Goal: Transaction & Acquisition: Subscribe to service/newsletter

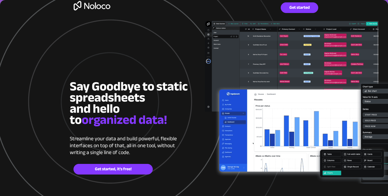
click at [102, 8] on img at bounding box center [92, 5] width 44 height 17
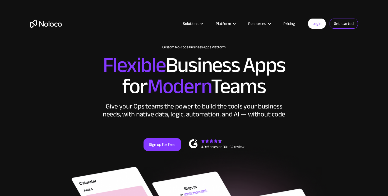
click at [342, 28] on link "Get started" at bounding box center [344, 24] width 28 height 10
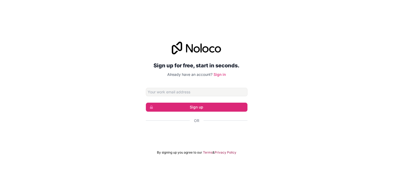
click at [141, 58] on div "Sign up for free, start in seconds. Already have an account? Sign in Sign up Or…" at bounding box center [196, 98] width 393 height 128
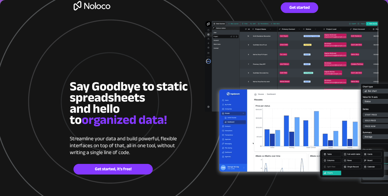
click at [94, 6] on img at bounding box center [92, 5] width 44 height 17
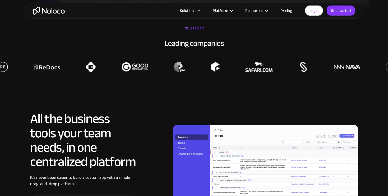
scroll to position [378, 0]
